Goal: Information Seeking & Learning: Learn about a topic

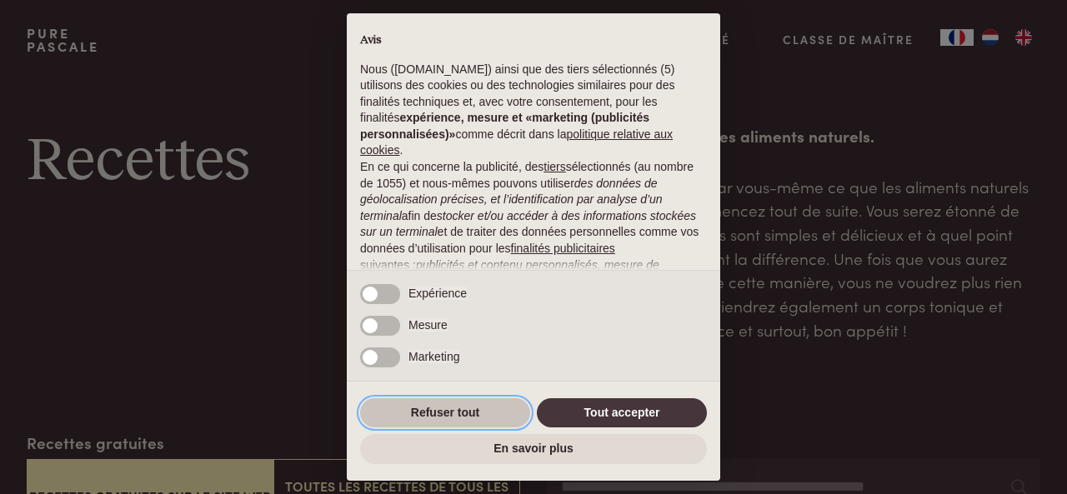
click at [436, 412] on button "Refuser tout" at bounding box center [445, 413] width 170 height 30
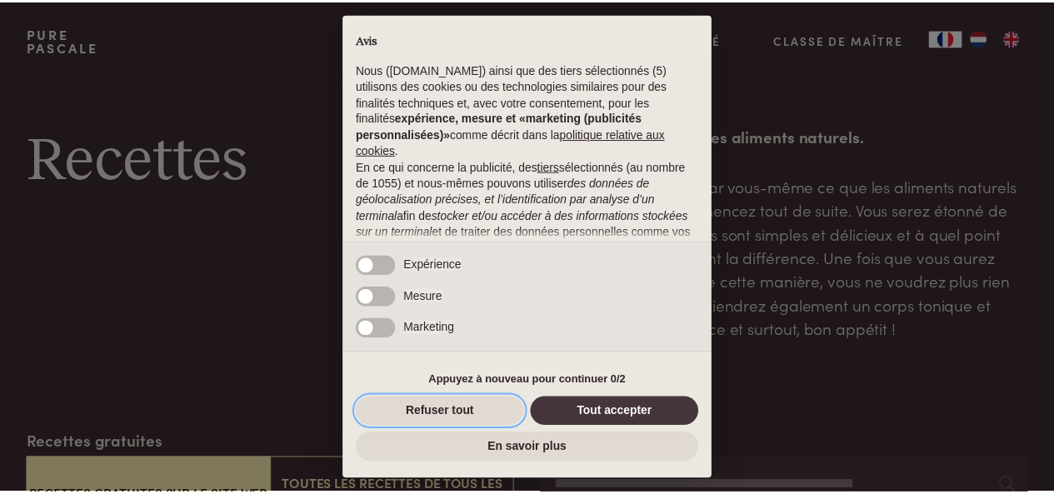
scroll to position [192, 0]
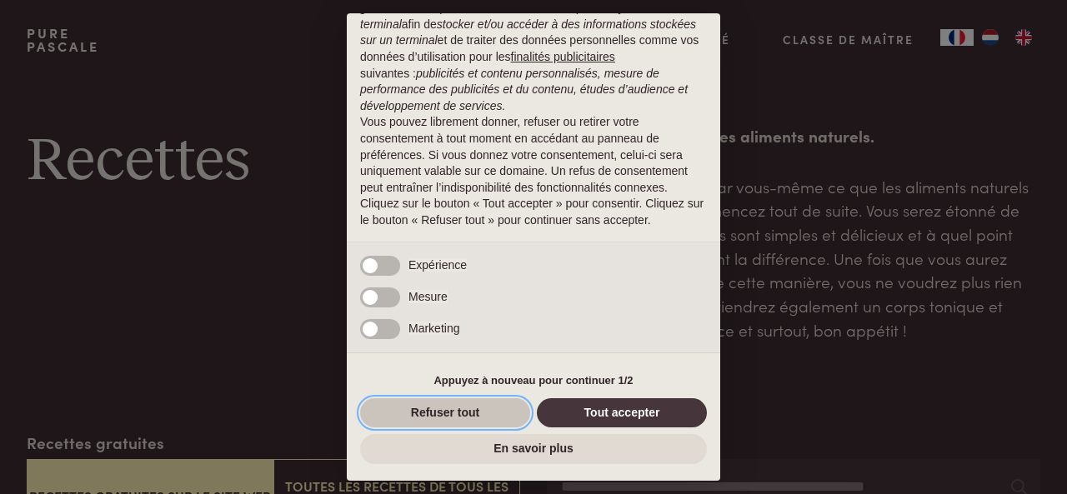
click at [462, 411] on button "Refuser tout" at bounding box center [445, 413] width 170 height 30
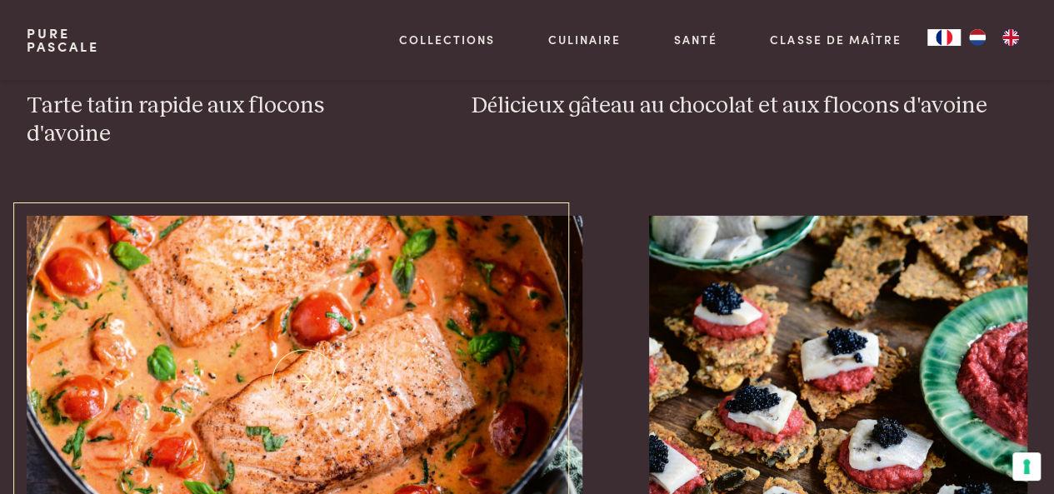
scroll to position [2667, 0]
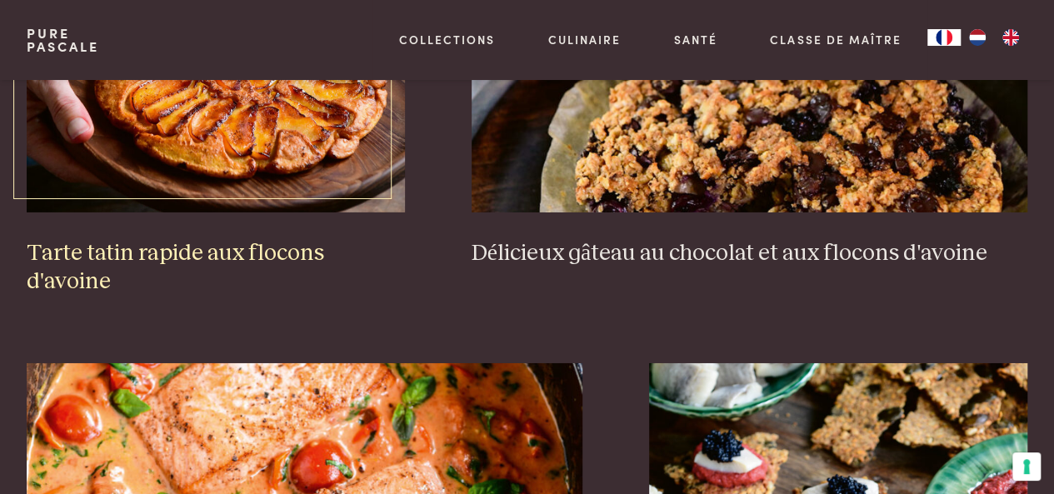
click at [223, 109] on img at bounding box center [216, 45] width 378 height 333
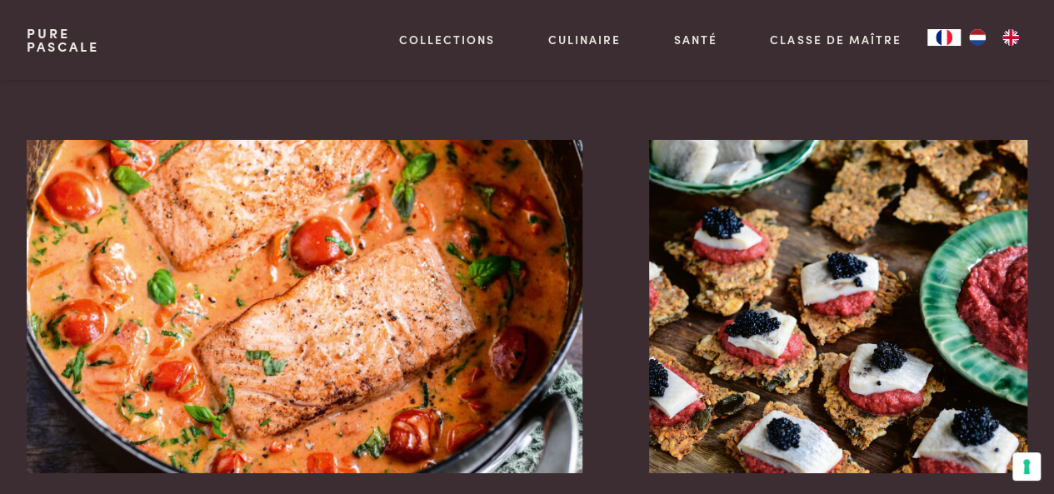
scroll to position [2917, 0]
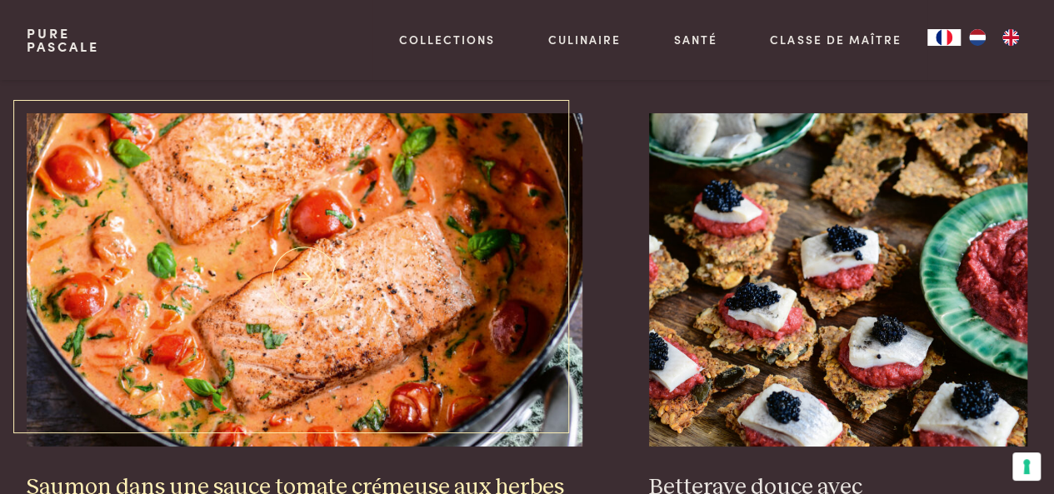
click at [332, 262] on img at bounding box center [305, 279] width 557 height 333
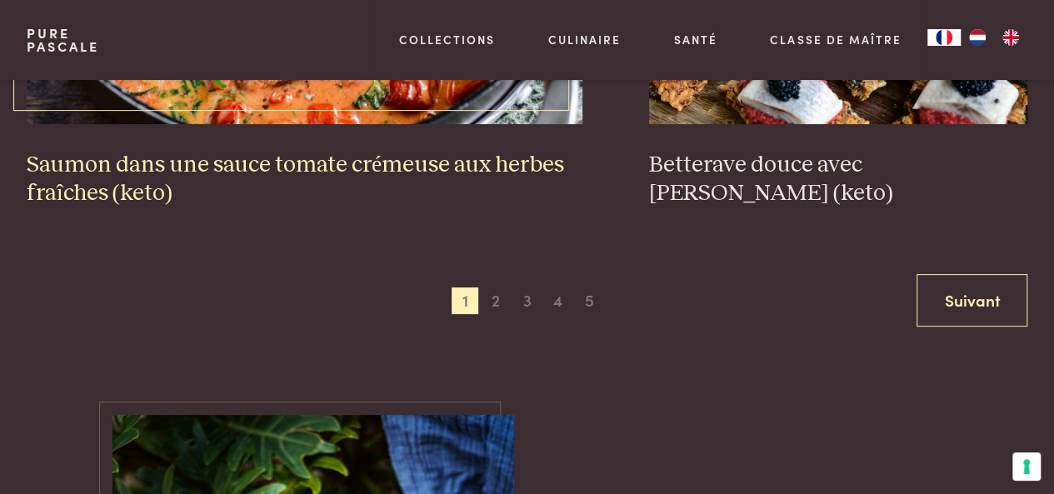
scroll to position [3250, 0]
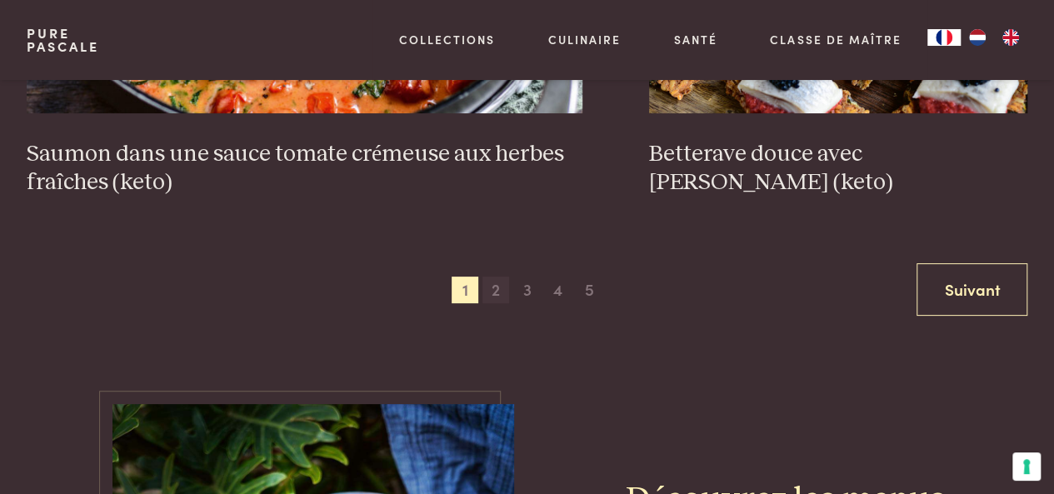
click at [492, 277] on span "2" at bounding box center [495, 290] width 27 height 27
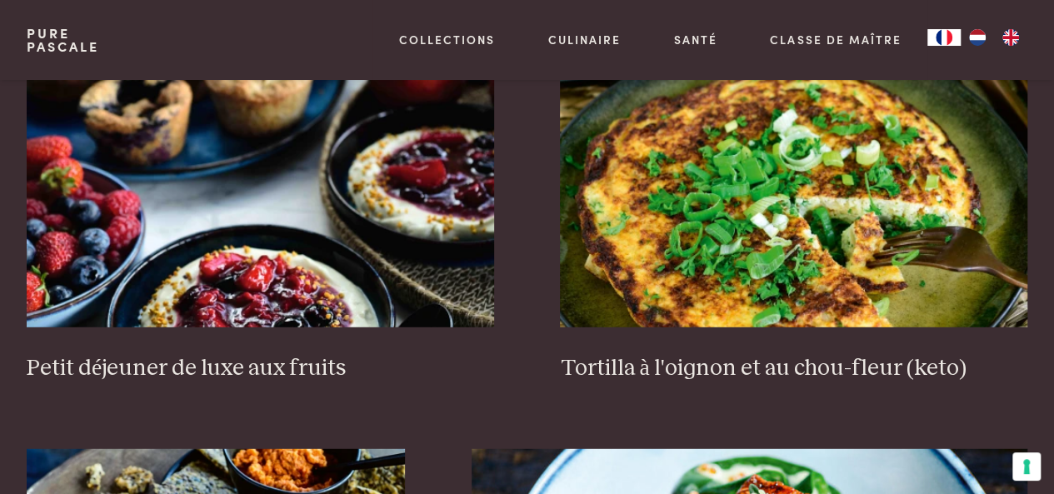
scroll to position [2097, 0]
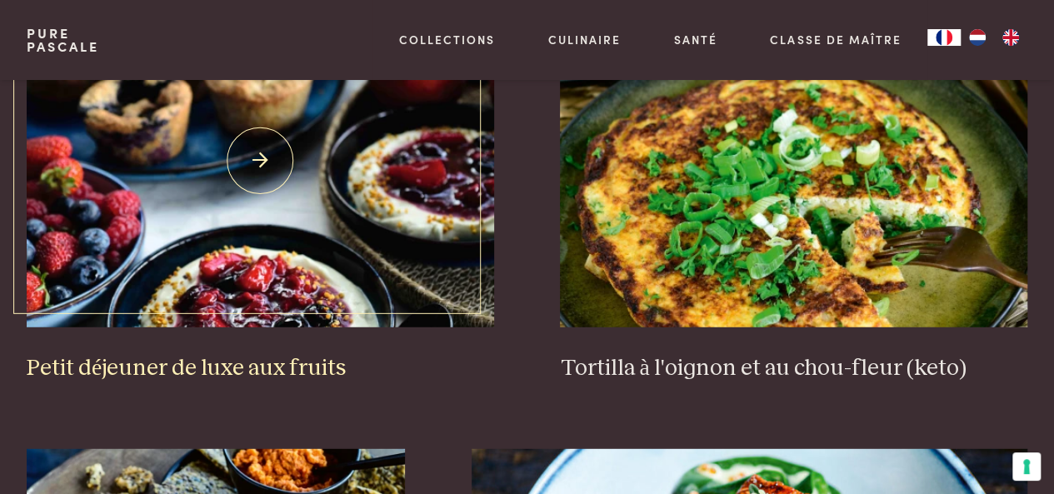
click at [330, 258] on img at bounding box center [260, 160] width 467 height 333
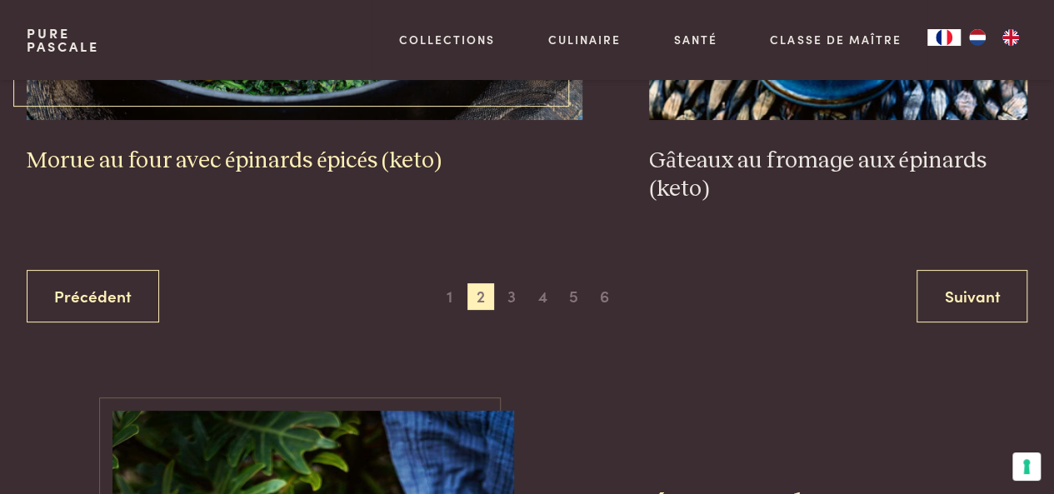
scroll to position [3263, 0]
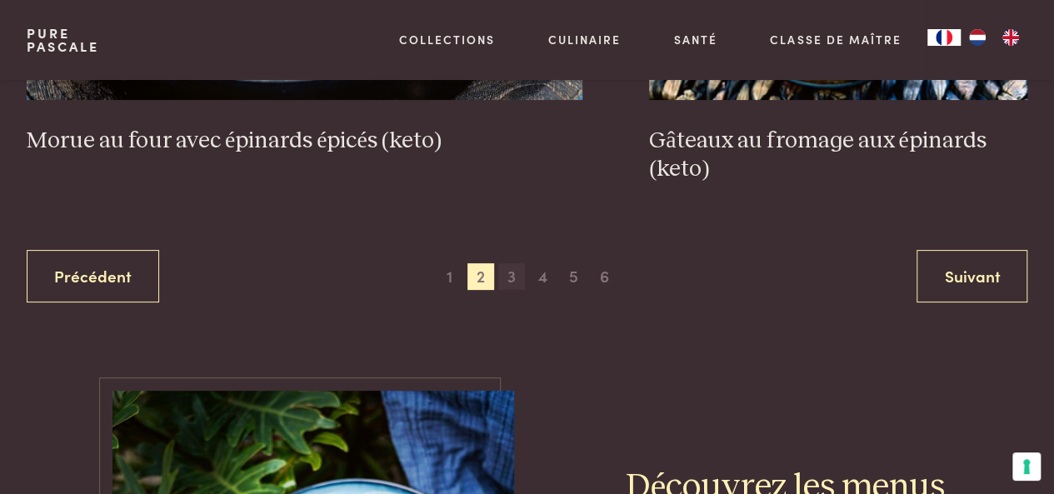
click at [512, 279] on span "3" at bounding box center [511, 276] width 27 height 27
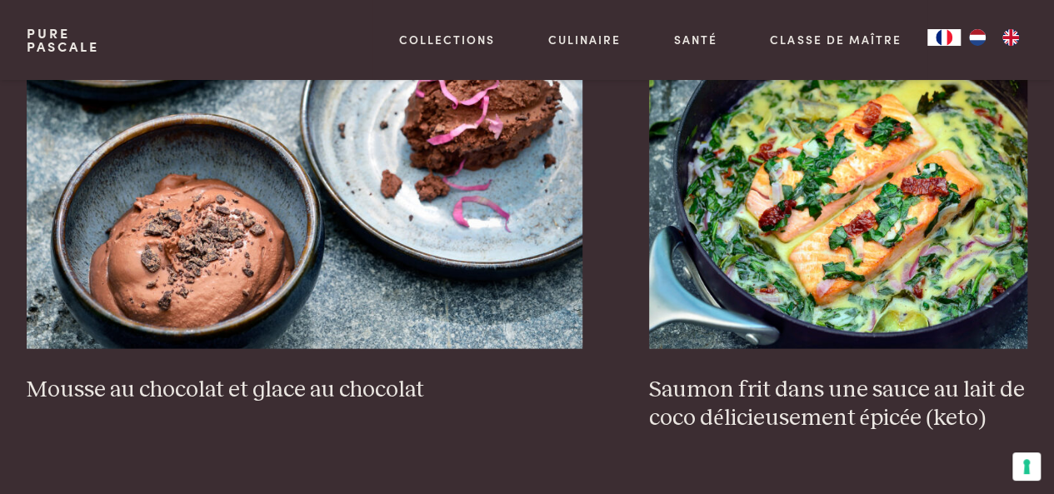
scroll to position [1597, 0]
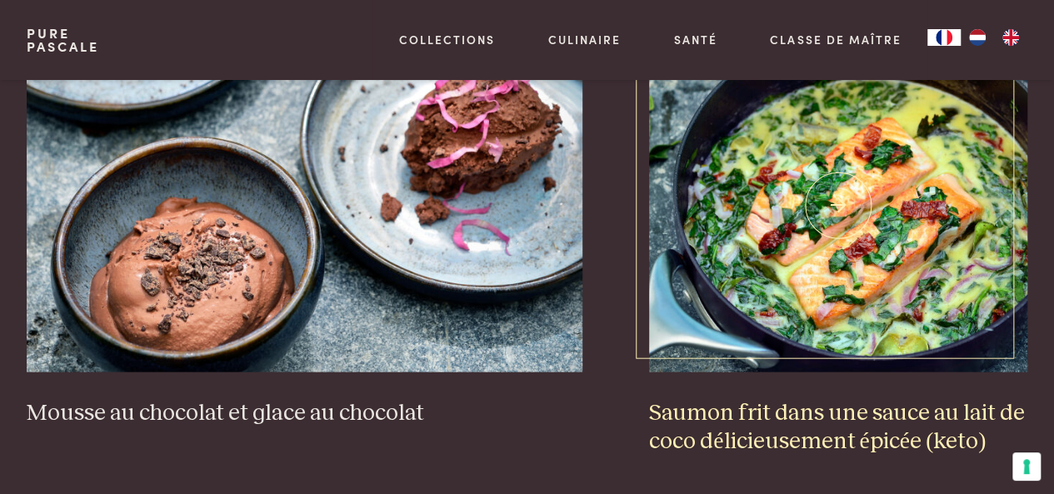
click at [872, 267] on img at bounding box center [838, 205] width 378 height 333
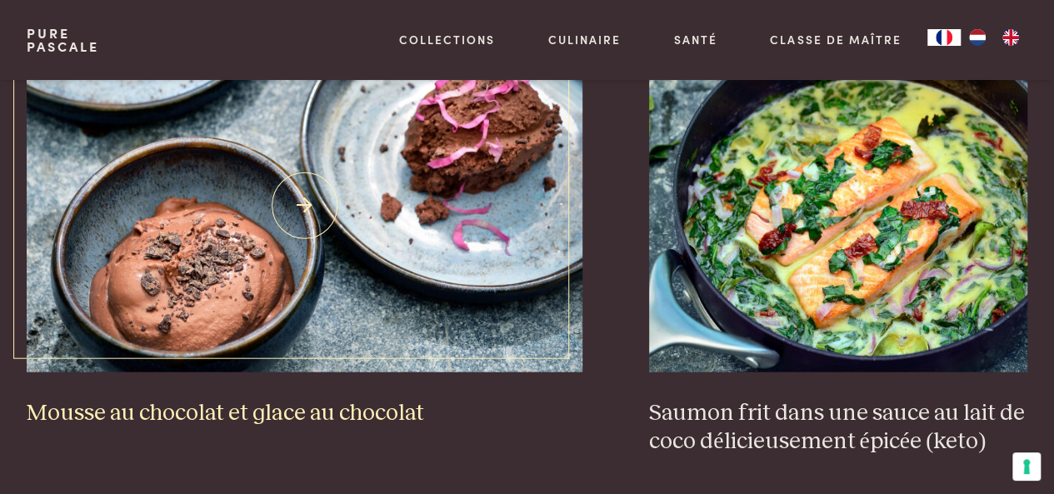
click at [295, 202] on img at bounding box center [305, 205] width 557 height 333
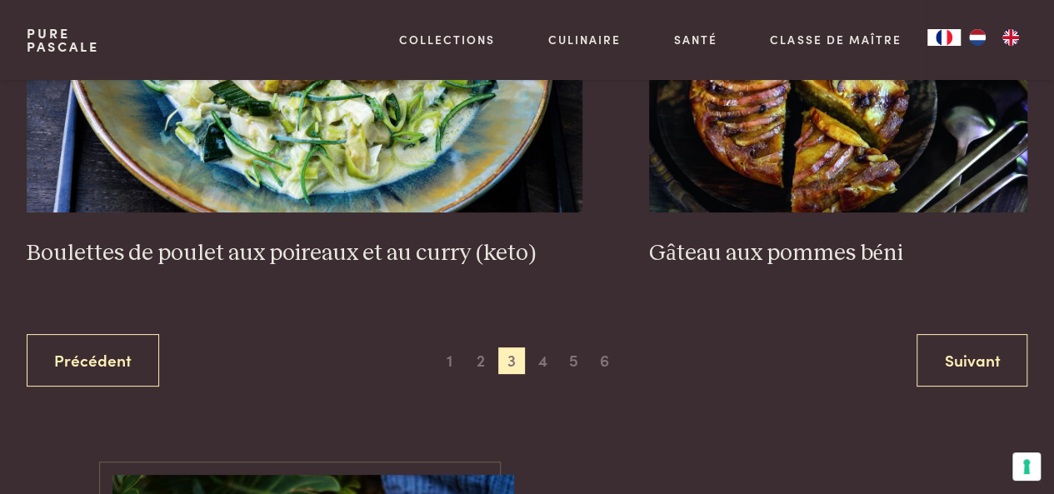
scroll to position [3180, 0]
click at [540, 357] on span "4" at bounding box center [542, 360] width 27 height 27
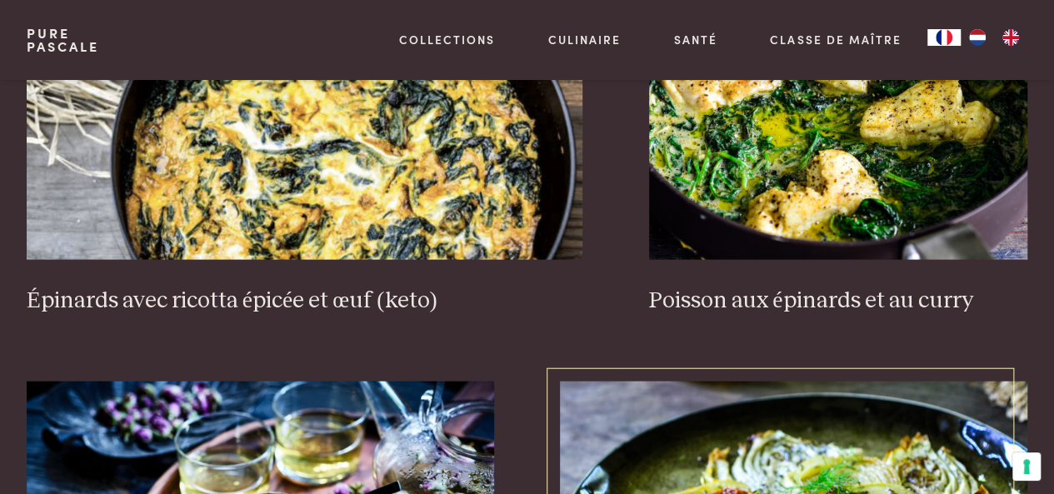
scroll to position [1597, 0]
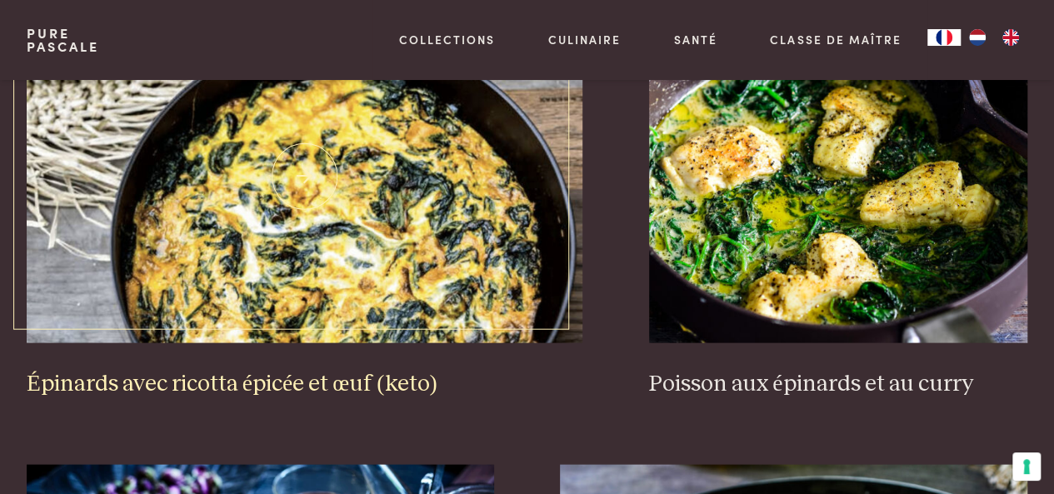
click at [332, 216] on img at bounding box center [305, 176] width 557 height 333
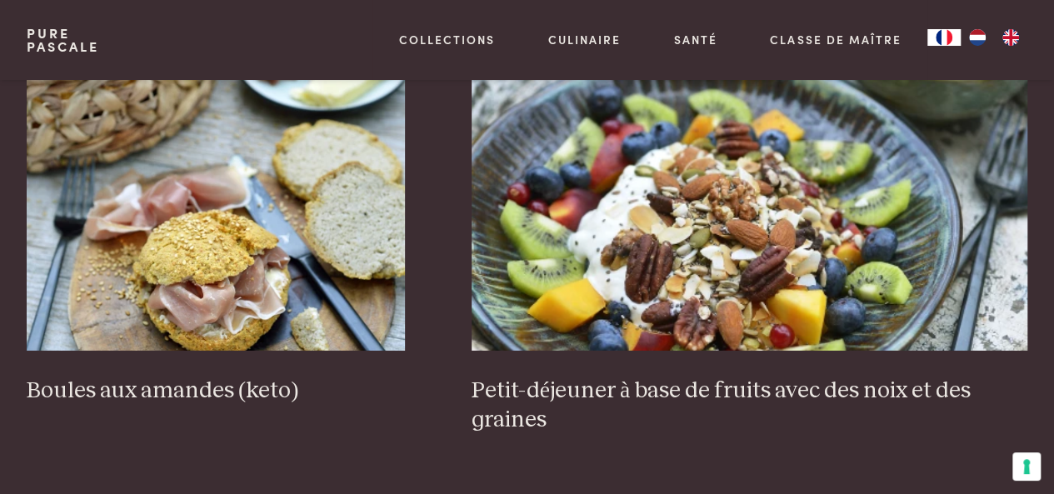
scroll to position [2513, 0]
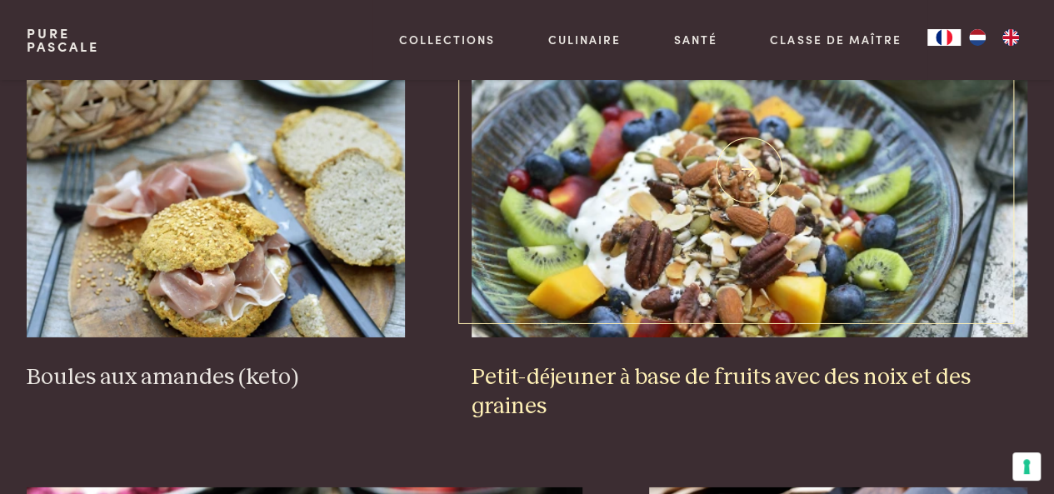
click at [672, 247] on img at bounding box center [750, 170] width 557 height 333
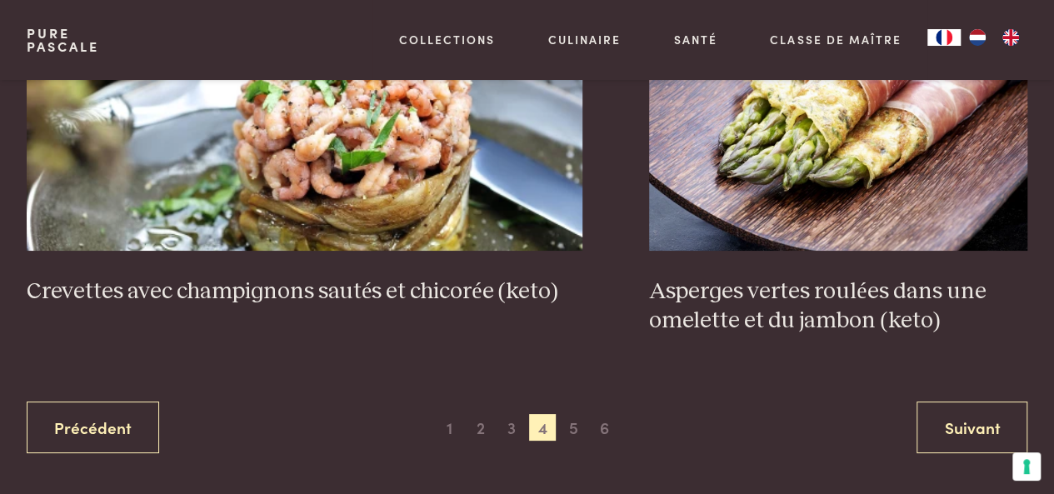
scroll to position [3180, 0]
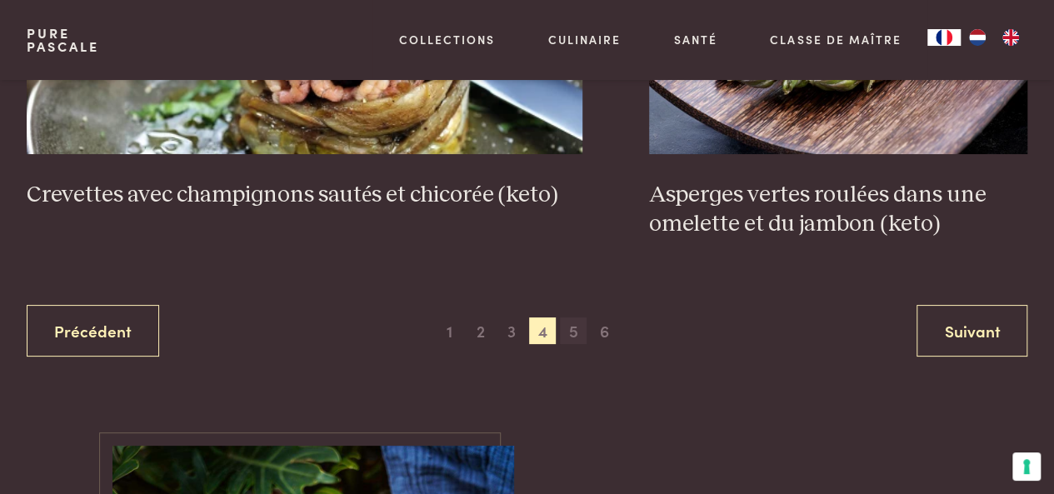
click at [577, 332] on span "5" at bounding box center [573, 330] width 27 height 27
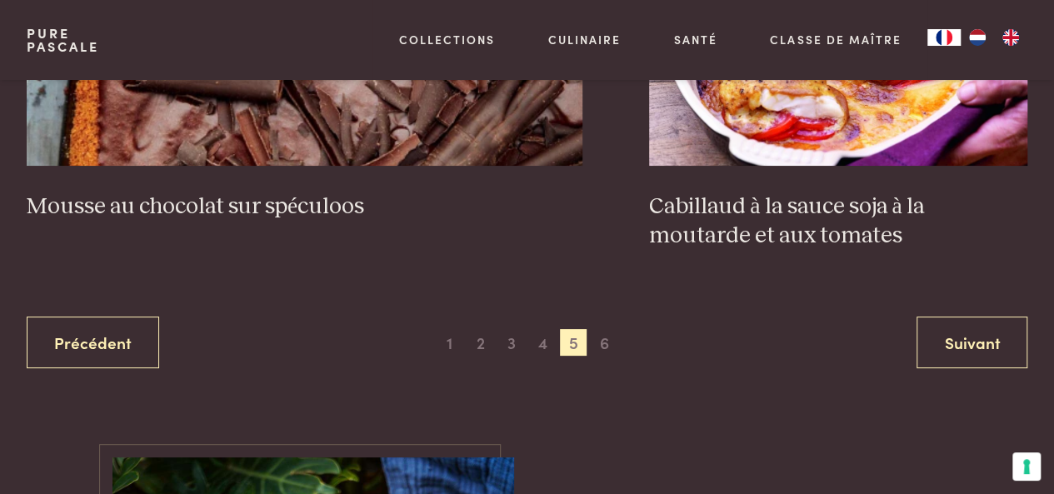
scroll to position [3180, 0]
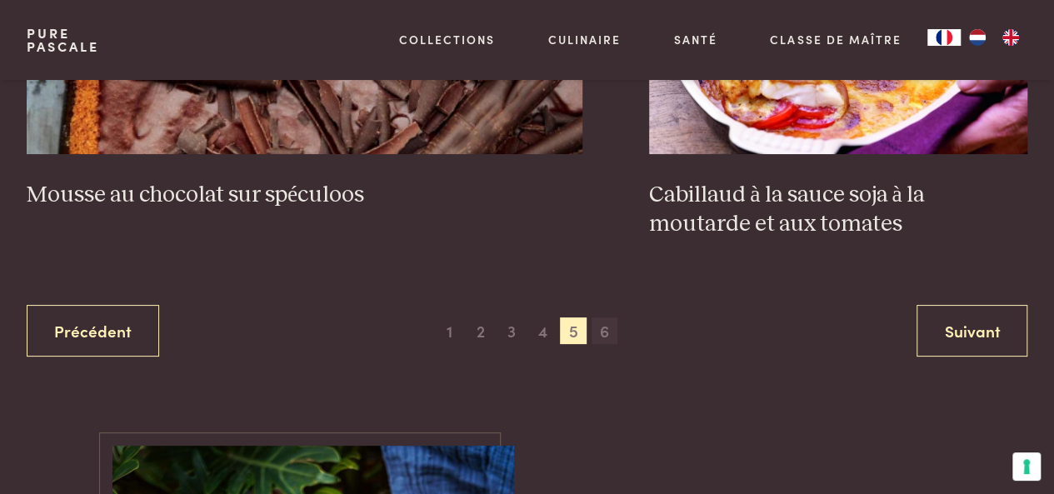
click at [602, 329] on span "6" at bounding box center [605, 330] width 27 height 27
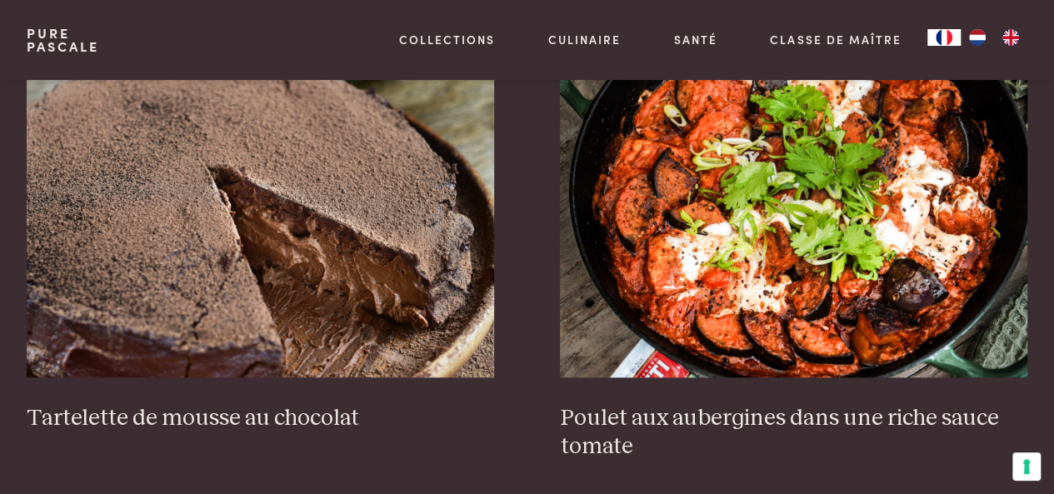
scroll to position [597, 0]
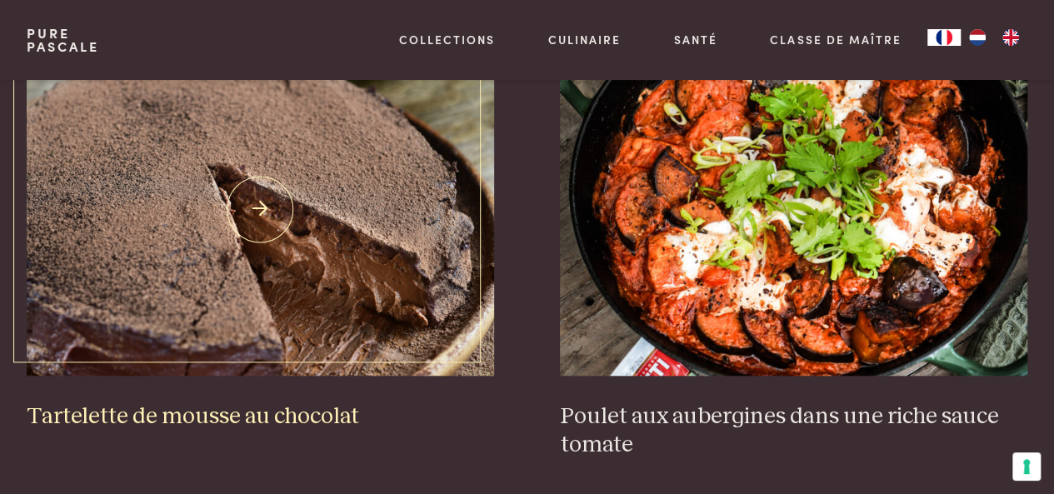
click at [257, 218] on img at bounding box center [260, 208] width 467 height 333
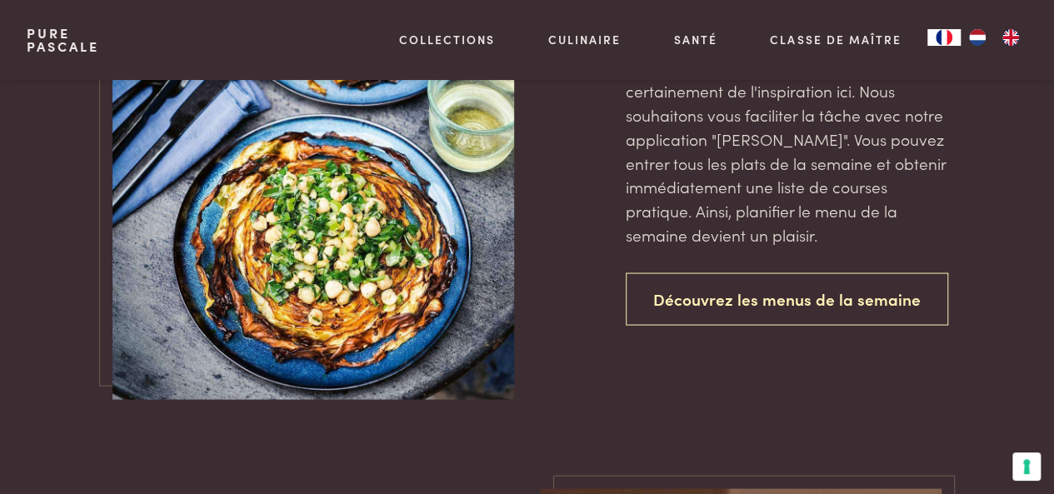
scroll to position [1513, 0]
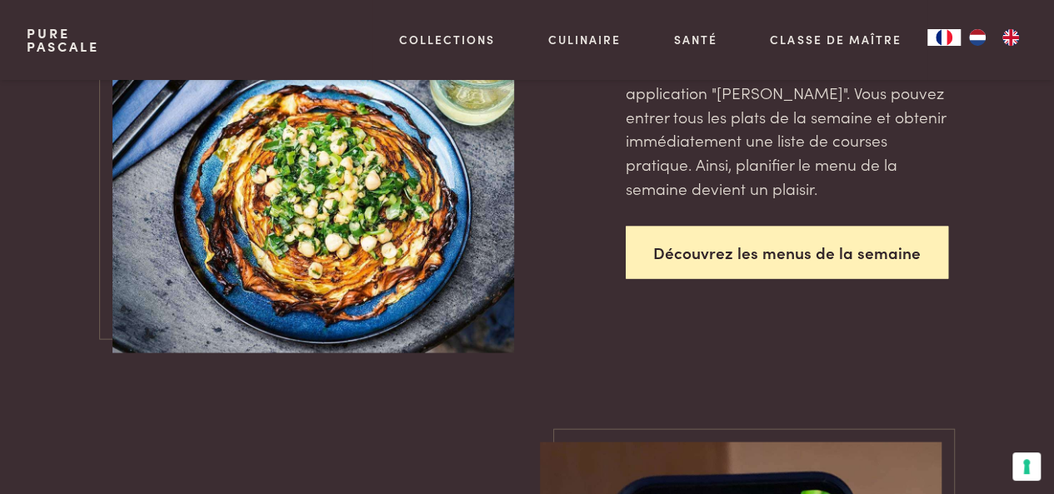
click at [830, 277] on link "Découvrez les menus de la semaine" at bounding box center [787, 252] width 322 height 52
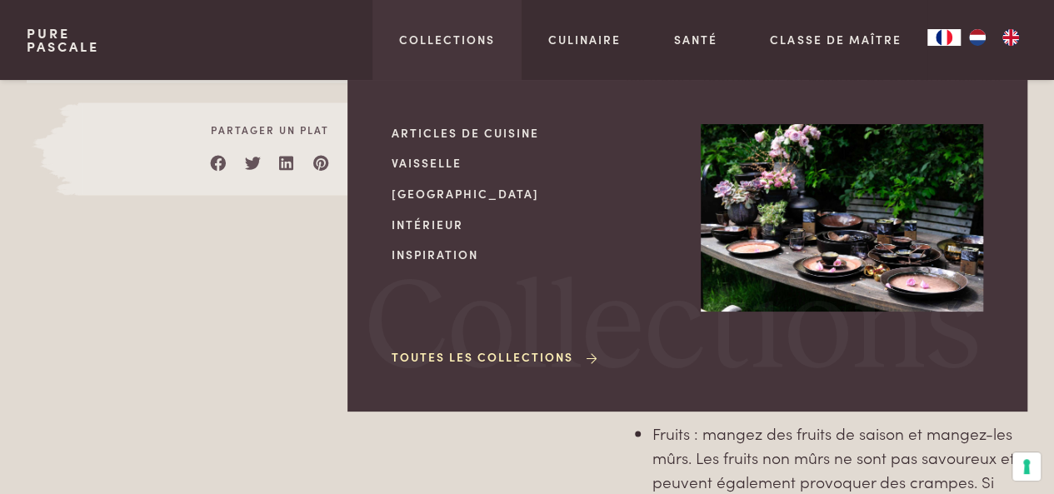
scroll to position [1000, 0]
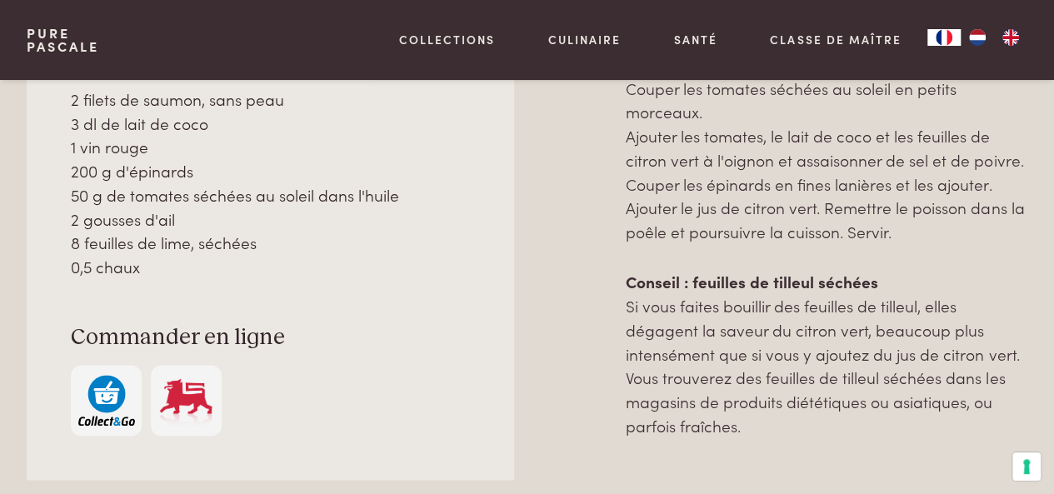
scroll to position [1083, 0]
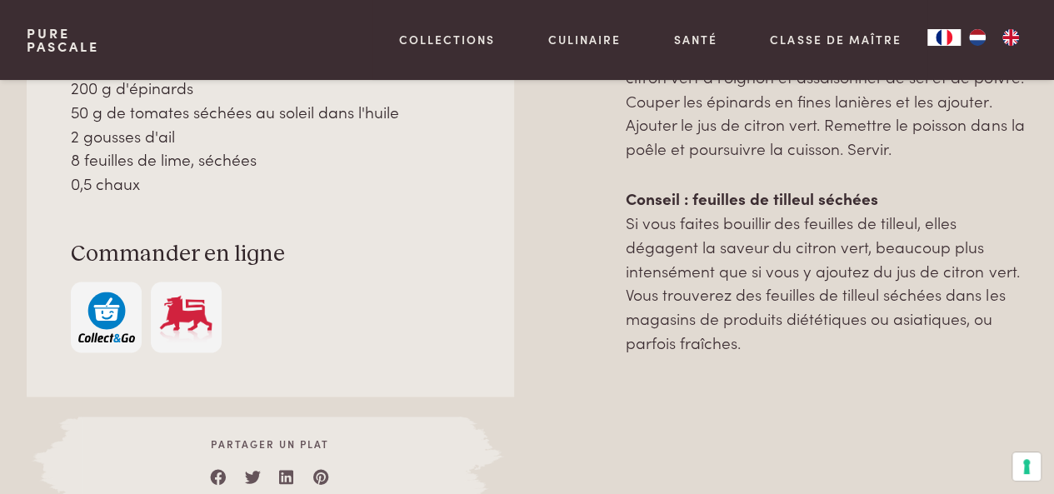
click at [107, 302] on img "button" at bounding box center [106, 317] width 57 height 51
click at [192, 317] on img at bounding box center [185, 317] width 57 height 51
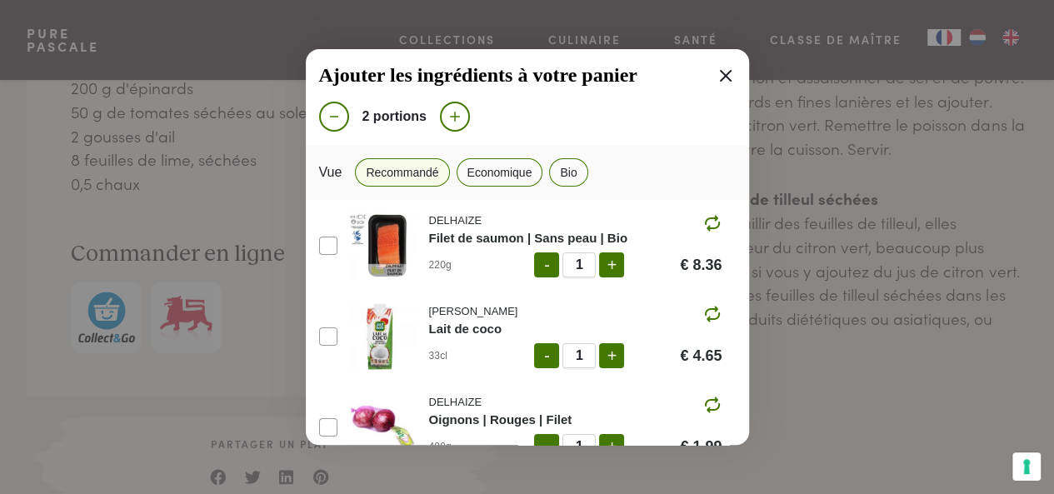
click at [716, 75] on icon at bounding box center [726, 76] width 20 height 20
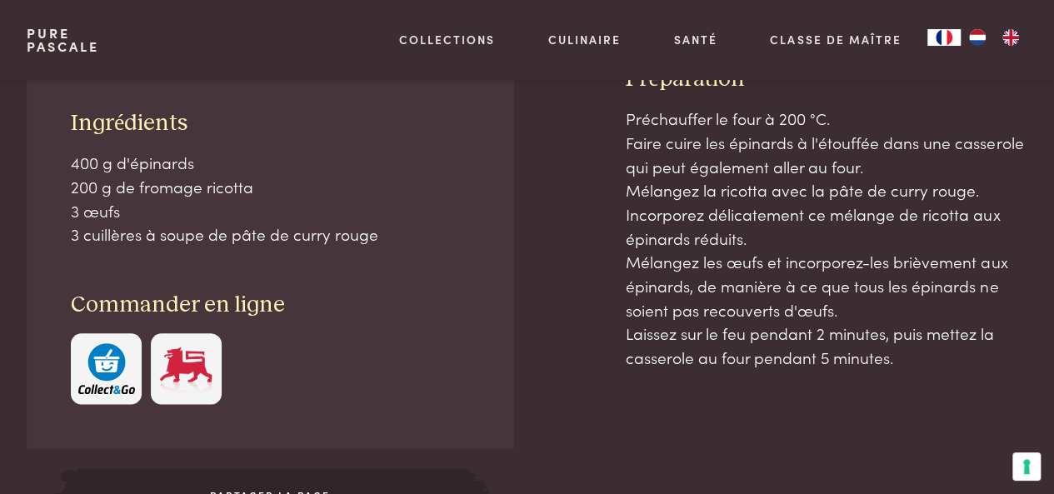
scroll to position [833, 0]
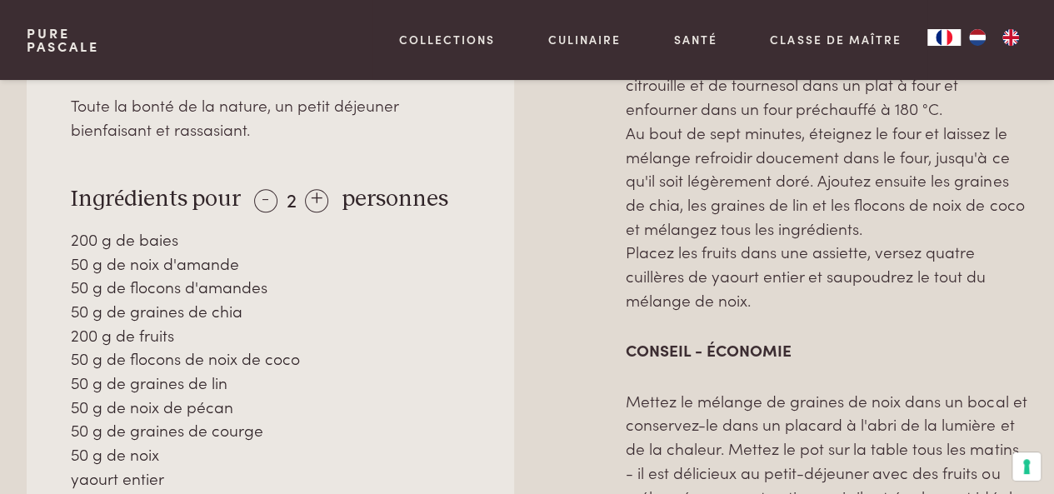
scroll to position [833, 0]
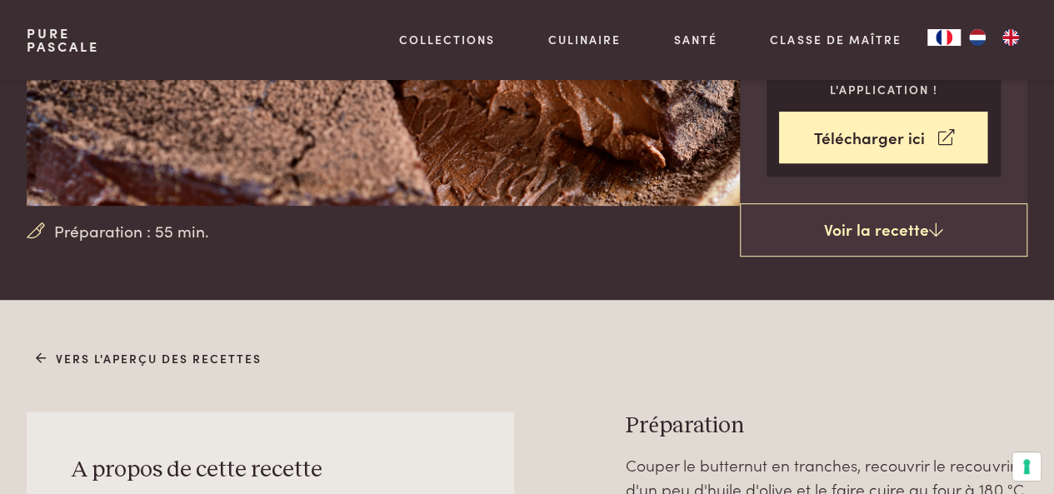
scroll to position [167, 0]
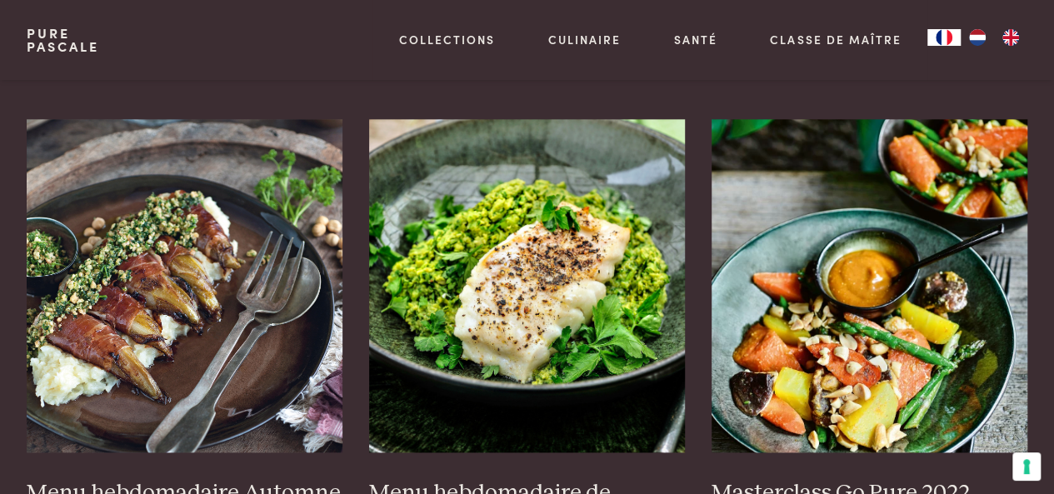
scroll to position [667, 0]
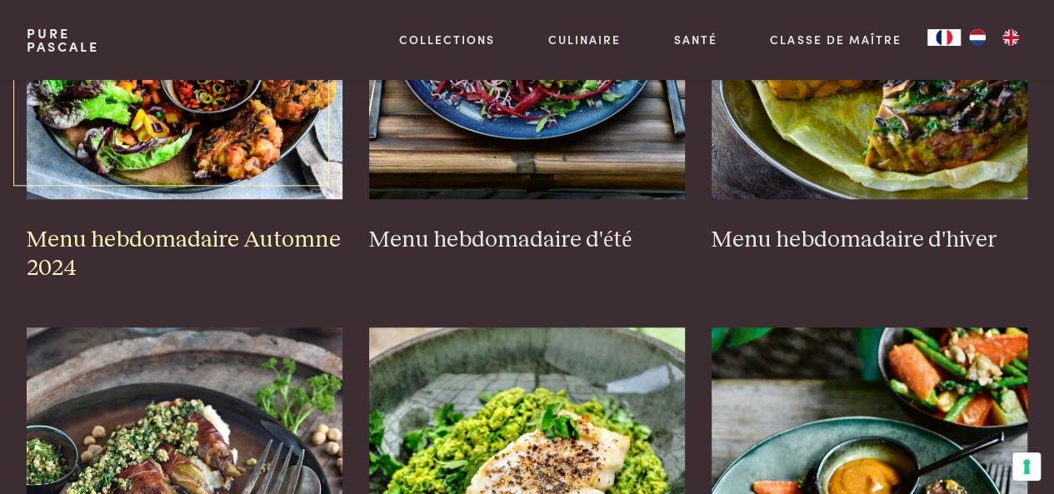
click at [125, 124] on img at bounding box center [185, 32] width 316 height 333
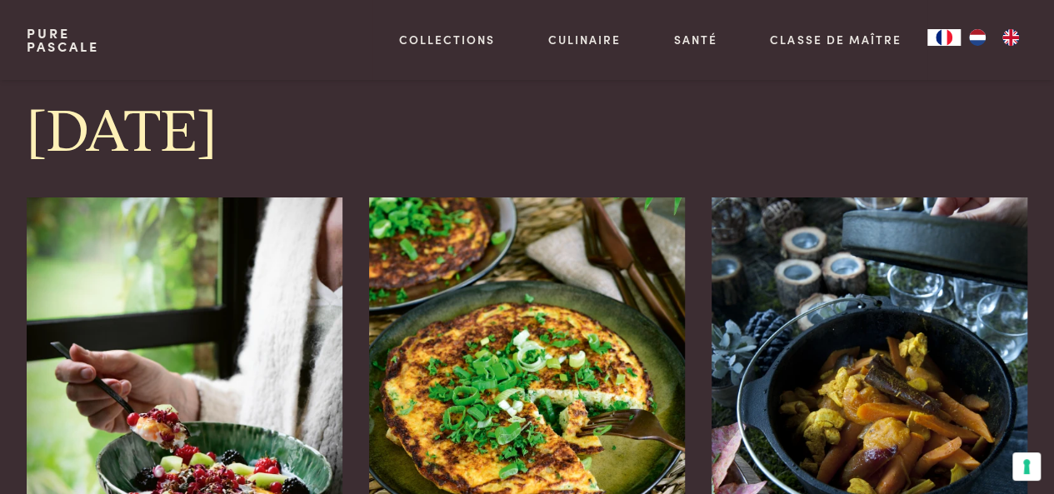
scroll to position [3167, 0]
